Goal: Check status: Check status

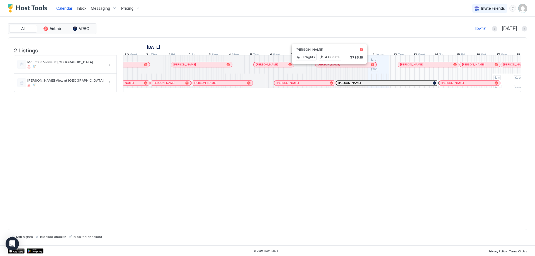
click at [240, 149] on div "2 Listings [DATE] [DATE] [DATE] 7 Mon 8 Tue 9 Wed 10 Thu 11 Fri 12 Sat 13 Sun 1…" at bounding box center [268, 133] width 520 height 193
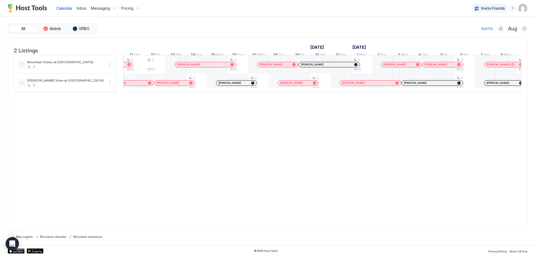
drag, startPoint x: 149, startPoint y: 65, endPoint x: 359, endPoint y: 69, distance: 209.7
click at [360, 66] on div "[PERSON_NAME]" at bounding box center [329, 65] width 61 height 4
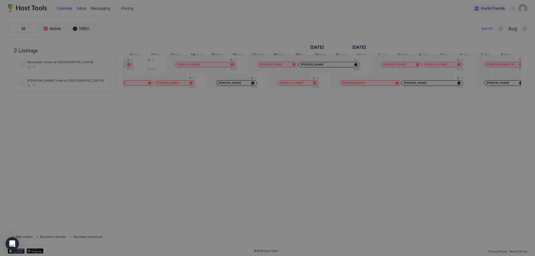
click at [357, 69] on div at bounding box center [267, 128] width 535 height 256
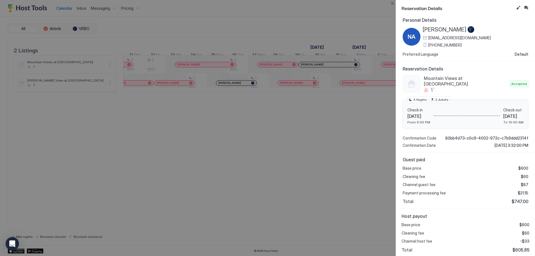
scroll to position [4, 0]
click at [303, 197] on div at bounding box center [267, 128] width 535 height 256
click at [392, 2] on button "Close" at bounding box center [392, 3] width 7 height 7
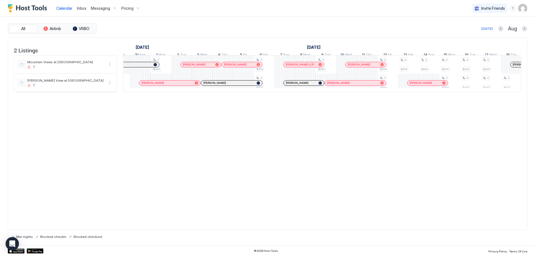
scroll to position [0, 724]
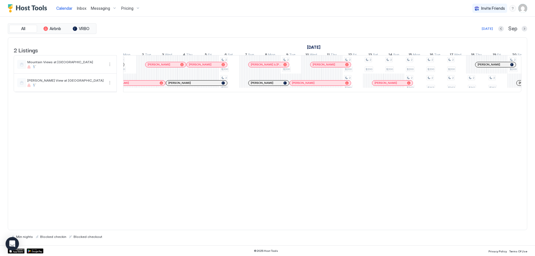
click at [332, 67] on div at bounding box center [332, 64] width 4 height 4
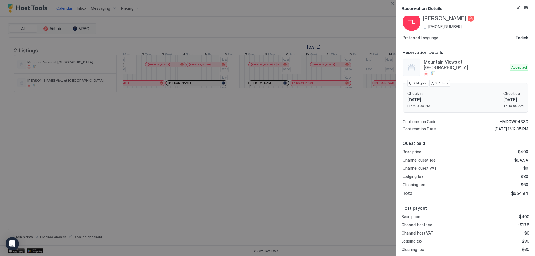
scroll to position [26, 0]
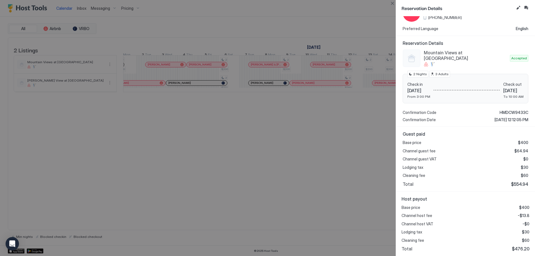
click at [332, 118] on div at bounding box center [267, 128] width 535 height 256
click at [391, 5] on button "Close" at bounding box center [392, 3] width 7 height 7
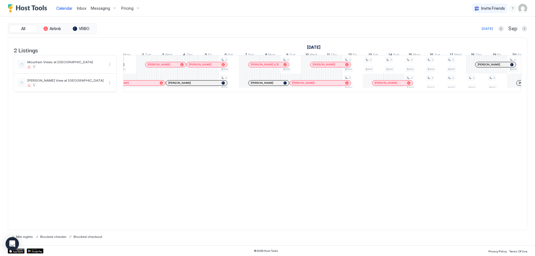
click at [497, 67] on div "[PERSON_NAME]" at bounding box center [496, 64] width 40 height 5
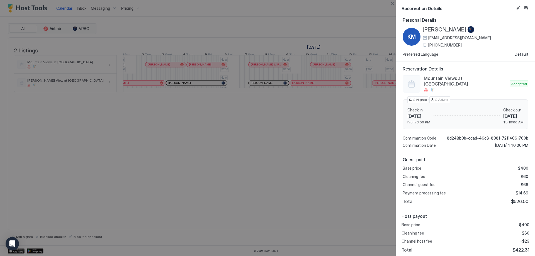
scroll to position [4, 0]
click at [391, 1] on button "Close" at bounding box center [392, 3] width 7 height 7
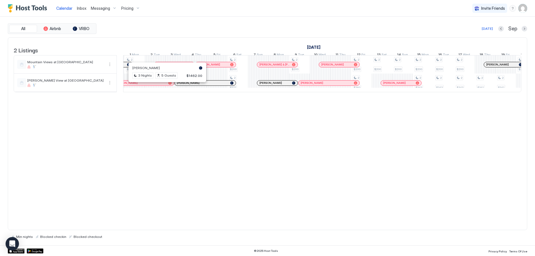
scroll to position [0, 327]
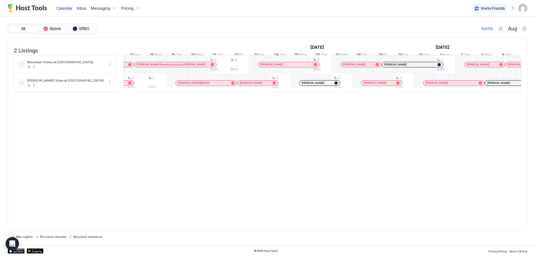
click at [371, 85] on div at bounding box center [371, 83] width 4 height 4
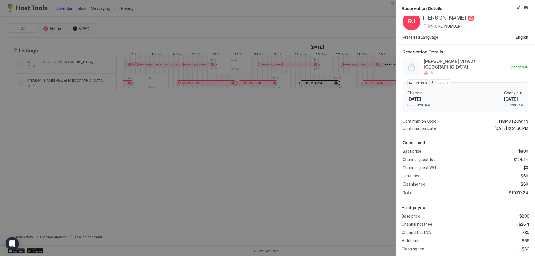
scroll to position [26, 0]
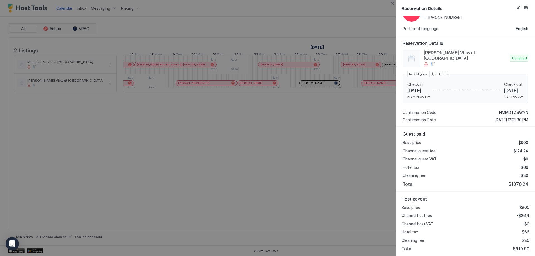
click at [388, 3] on div at bounding box center [267, 128] width 535 height 256
click at [393, 2] on button "Close" at bounding box center [392, 3] width 7 height 7
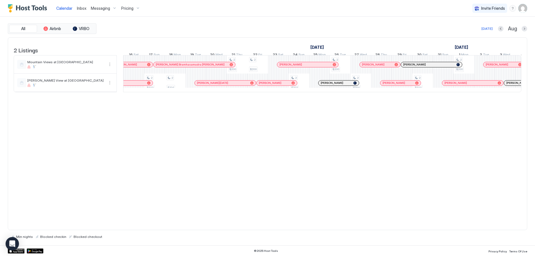
scroll to position [0, 409]
